Goal: Transaction & Acquisition: Subscribe to service/newsletter

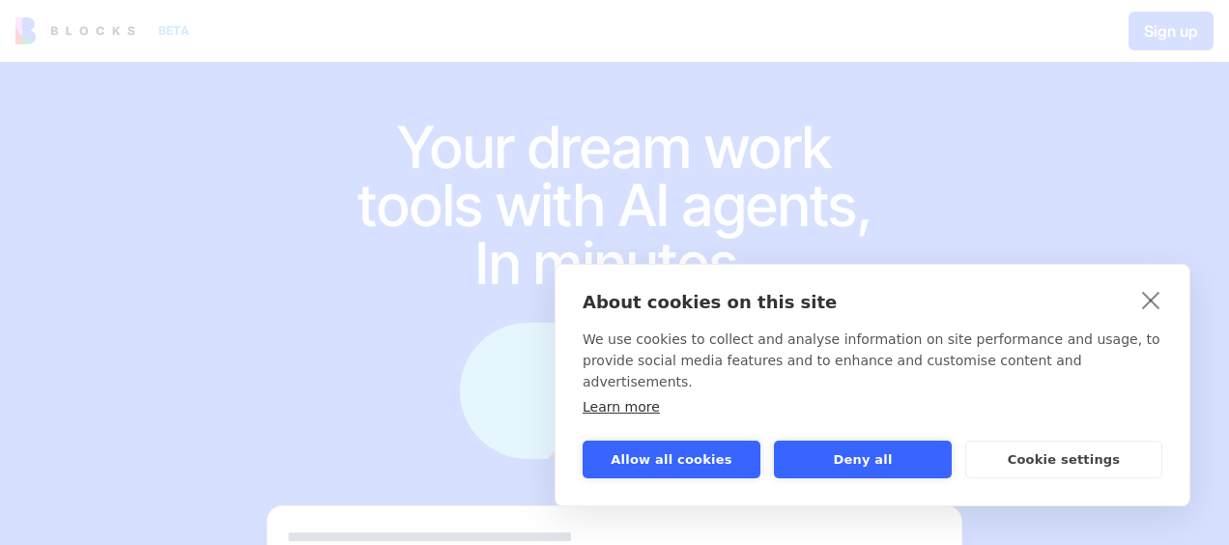
click at [1156, 315] on link "close" at bounding box center [1152, 299] width 30 height 31
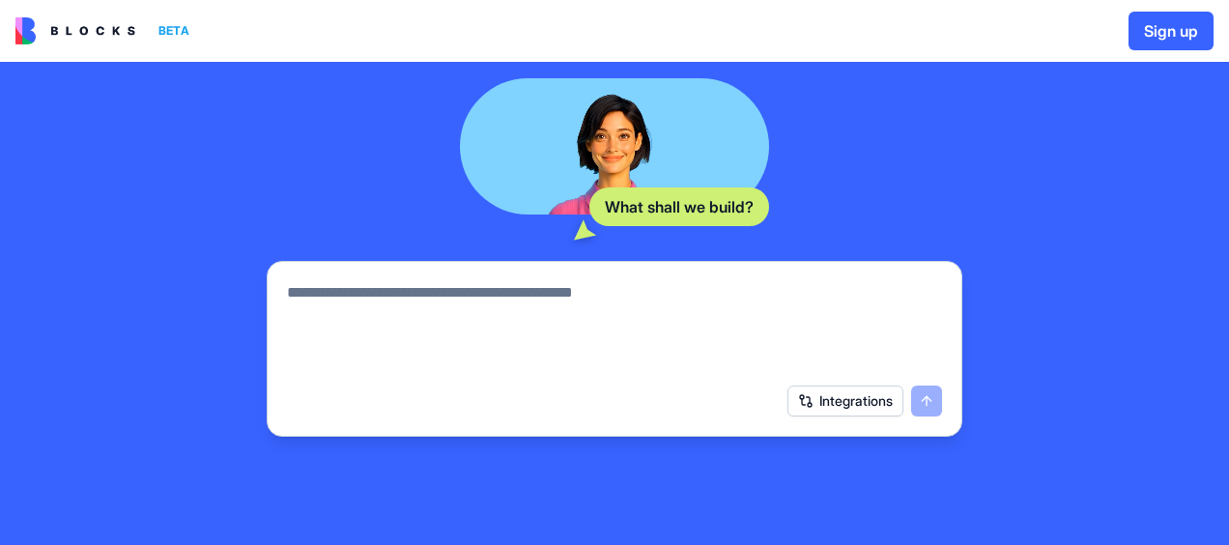
scroll to position [57, 0]
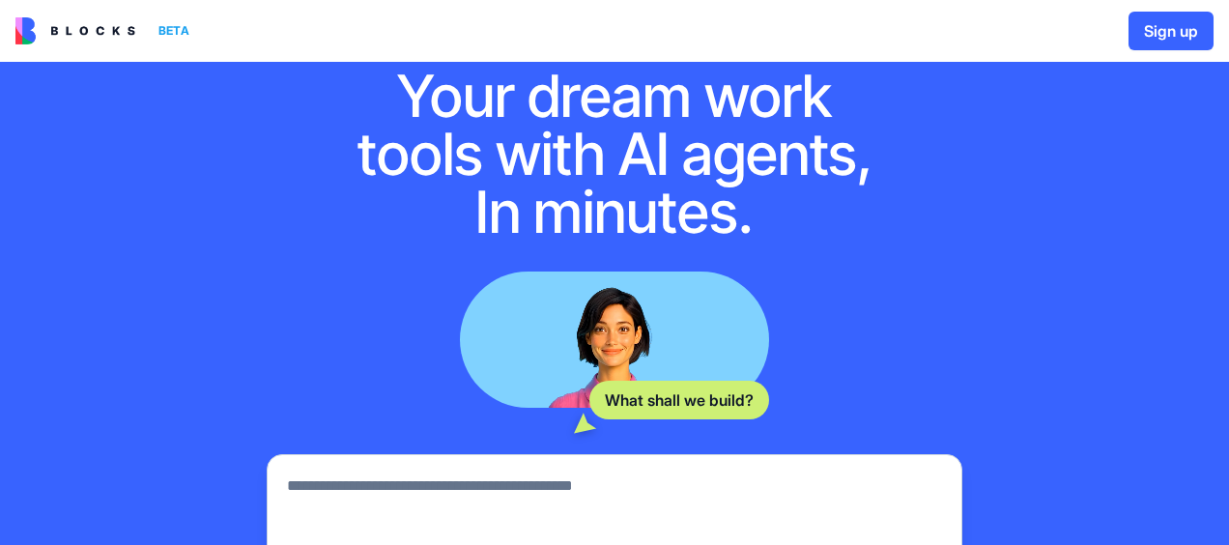
click at [497, 489] on textarea at bounding box center [614, 521] width 655 height 93
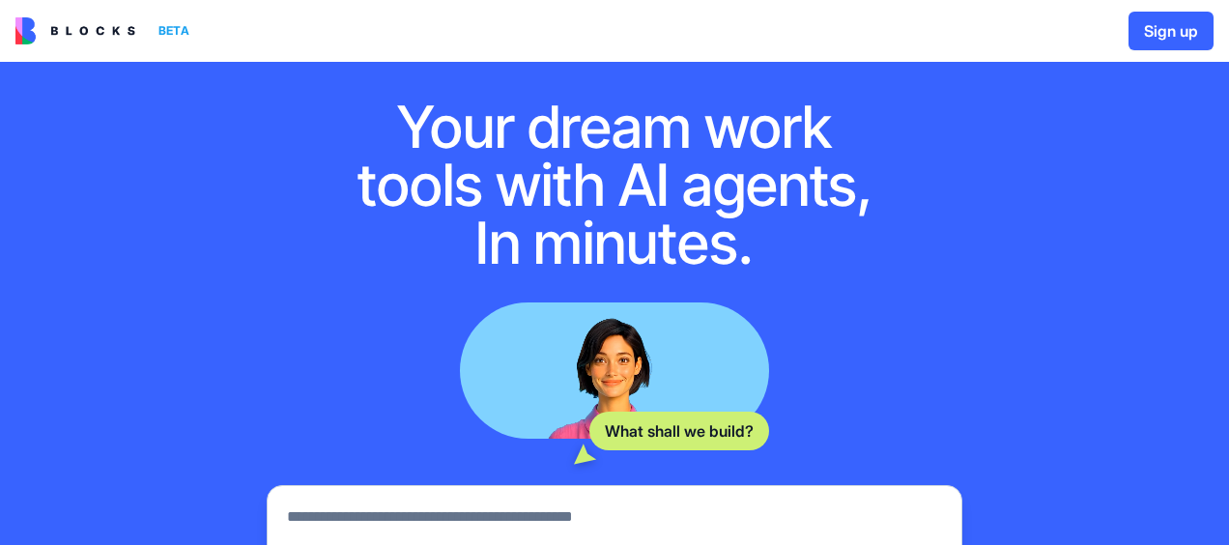
scroll to position [0, 0]
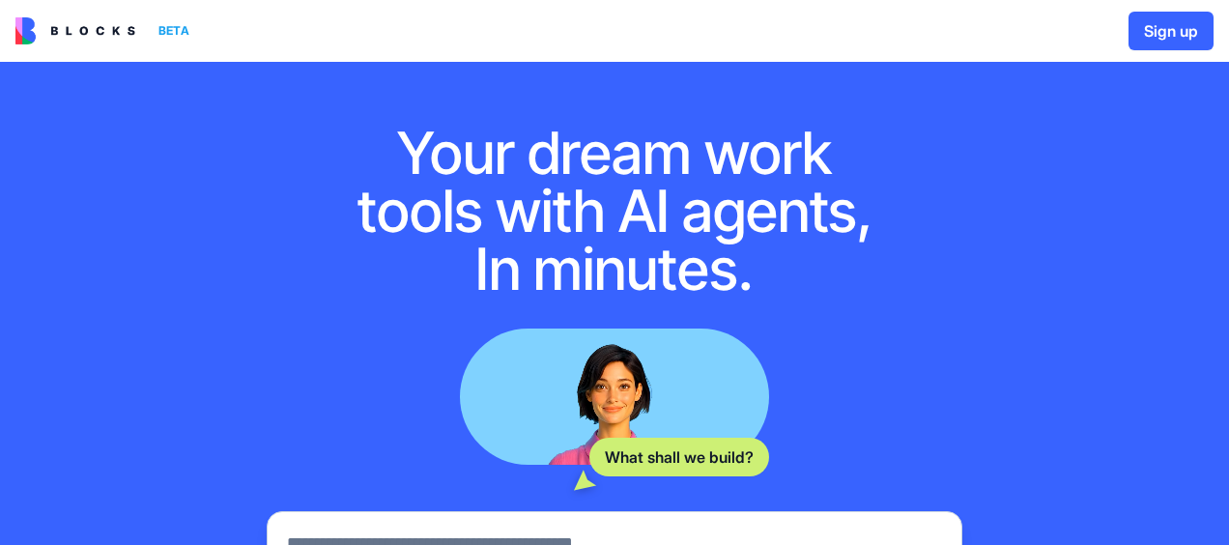
click at [59, 33] on img at bounding box center [75, 30] width 120 height 27
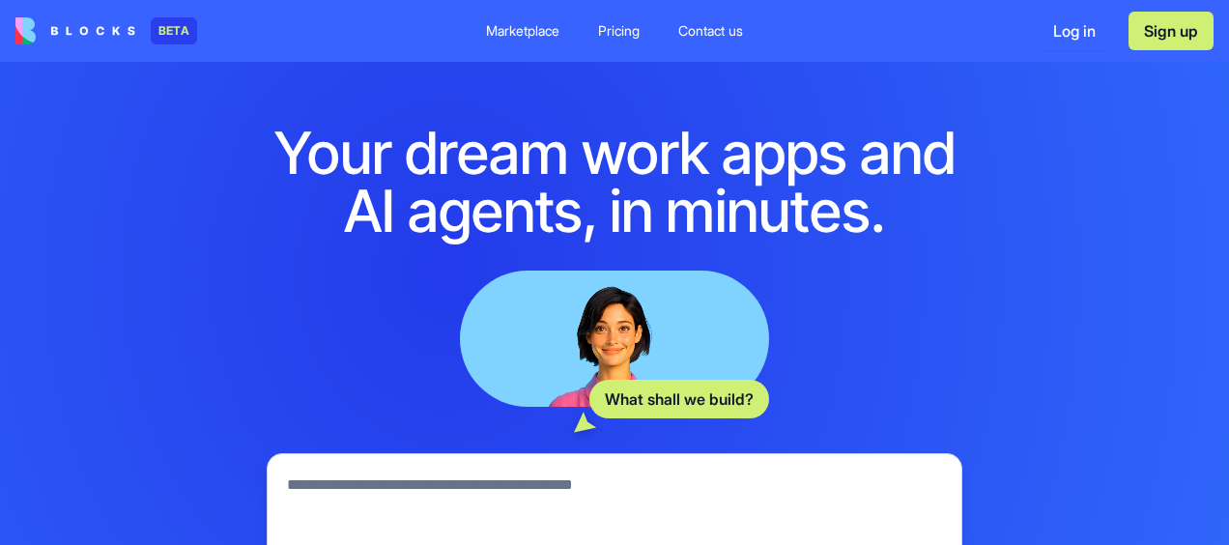
click at [605, 31] on div "Pricing" at bounding box center [619, 30] width 42 height 19
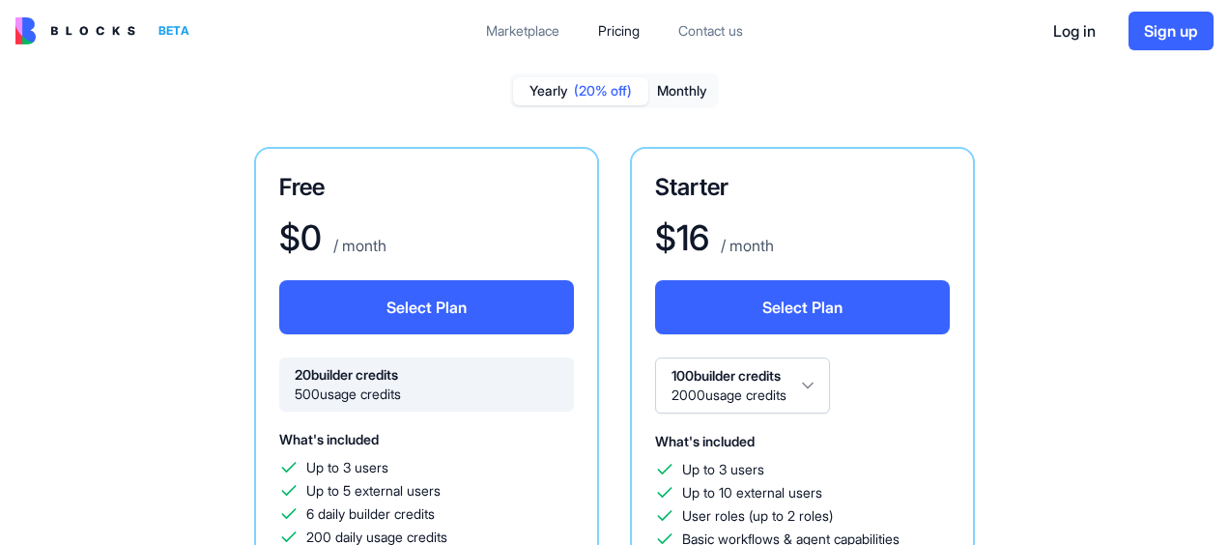
scroll to position [97, 0]
